Goal: Task Accomplishment & Management: Use online tool/utility

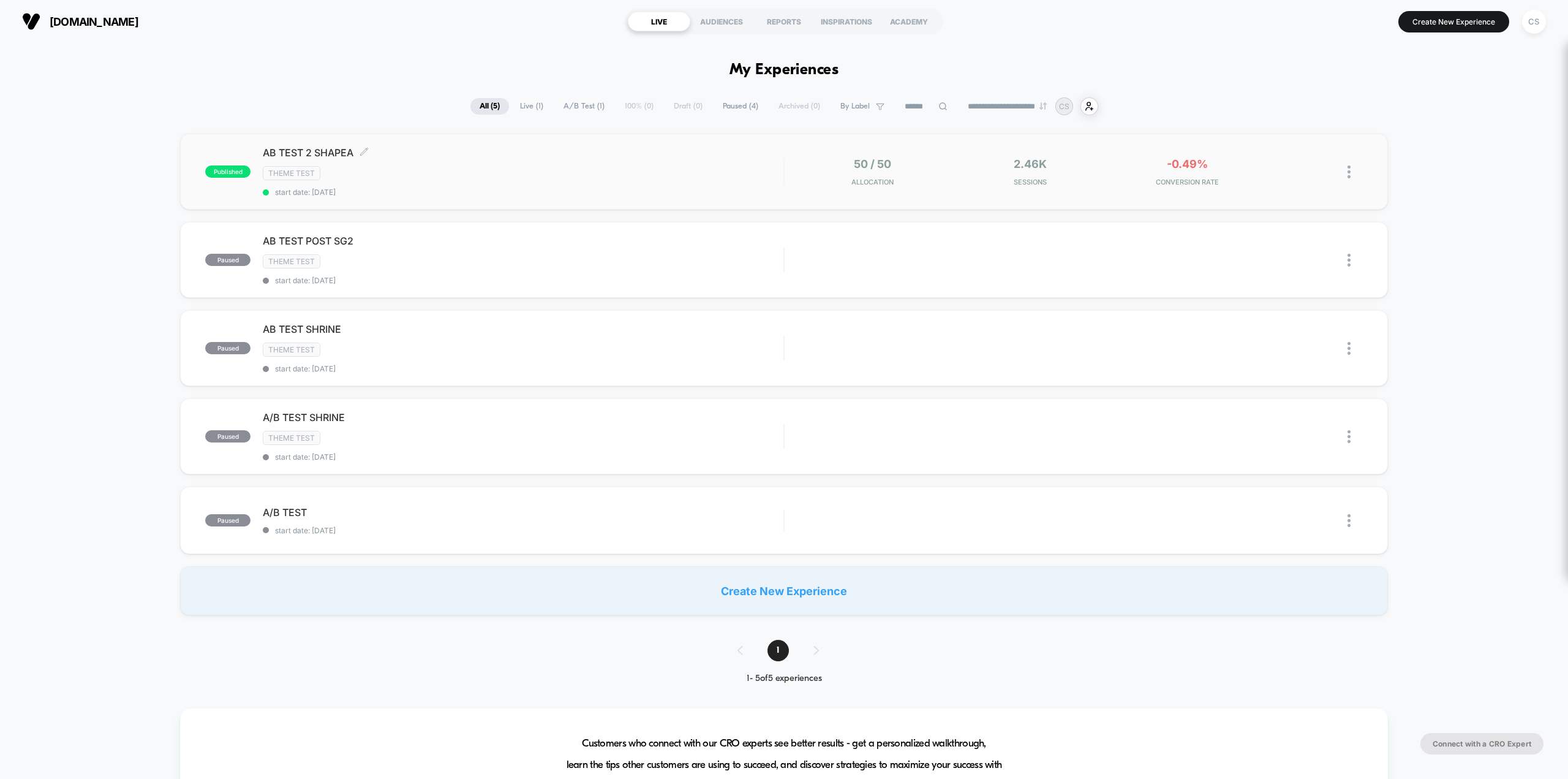
click at [326, 150] on span "AB TEST 2 SHAPEA Click to edit experience details" at bounding box center [523, 153] width 521 height 13
